Goal: Task Accomplishment & Management: Manage account settings

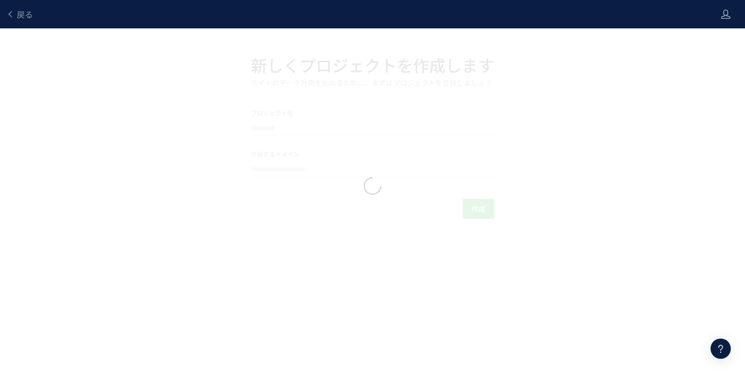
click at [17, 21] on div "戻る" at bounding box center [19, 14] width 27 height 28
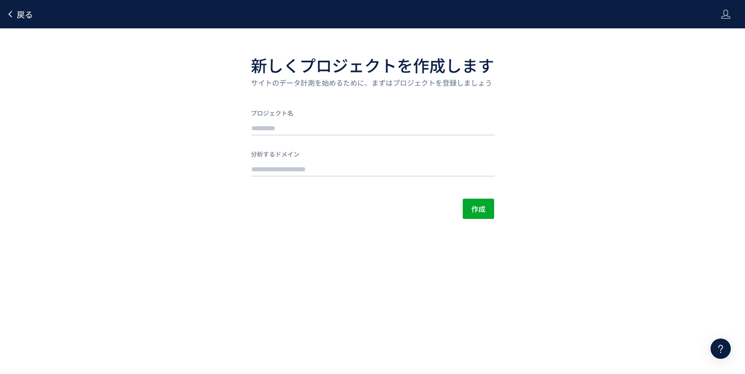
click at [17, 16] on span "戻る" at bounding box center [25, 14] width 16 height 12
click at [723, 12] on icon at bounding box center [726, 14] width 10 height 10
click at [700, 55] on span "ログアウト" at bounding box center [692, 56] width 35 height 10
